Goal: Task Accomplishment & Management: Manage account settings

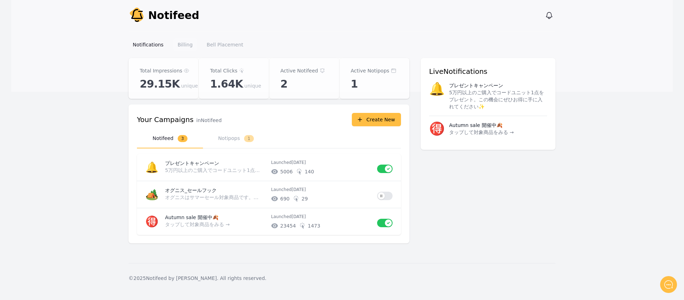
click at [184, 48] on link "Billing" at bounding box center [186, 44] width 24 height 13
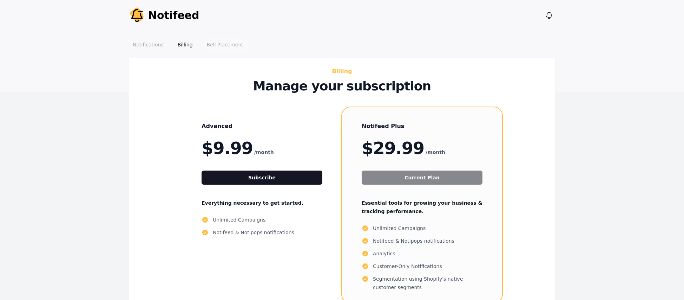
click at [225, 46] on link "Bell Placement" at bounding box center [225, 44] width 45 height 13
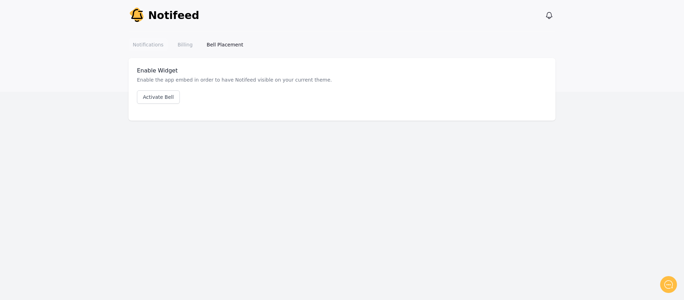
click at [144, 45] on link "Notifications" at bounding box center [148, 44] width 39 height 13
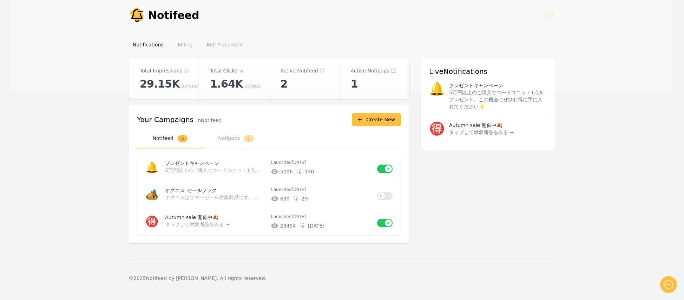
click at [546, 16] on icon "button" at bounding box center [549, 15] width 8 height 8
click at [598, 103] on main "Notifeed Dashboard Total Impressions 29.15K unique Total Clicks 1.64K unique Ac…" at bounding box center [342, 160] width 662 height 205
click at [139, 45] on link "Notifications" at bounding box center [148, 44] width 39 height 13
click at [210, 163] on p "プレゼントキャンペーン" at bounding box center [215, 163] width 100 height 7
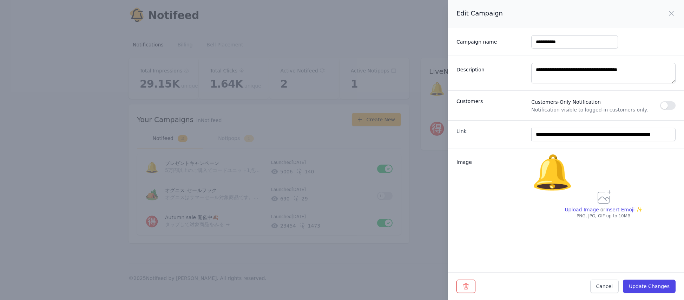
click at [403, 261] on div "**********" at bounding box center [342, 150] width 684 height 300
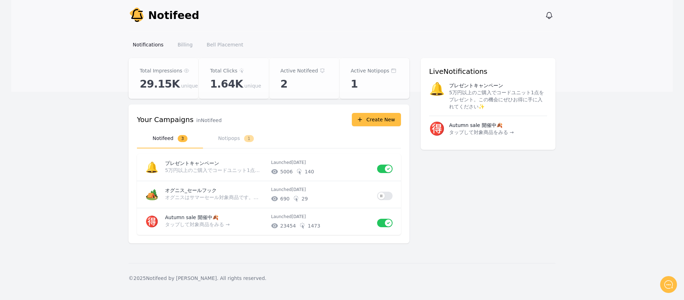
click at [663, 282] on div at bounding box center [669, 284] width 17 height 17
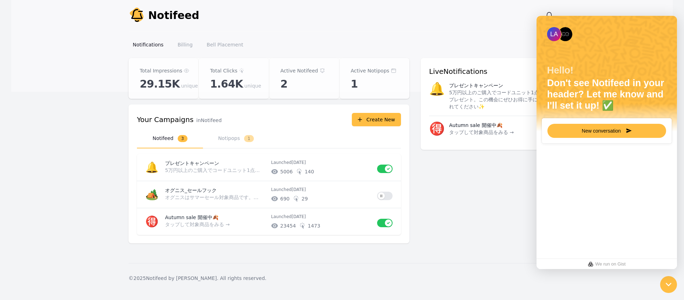
click at [480, 199] on div "Total Impressions 29.15K unique Total Clicks 1.64K unique Active Notifeed 2 Act…" at bounding box center [342, 155] width 427 height 194
click at [51, 200] on main "Notifeed Dashboard Total Impressions 29.15K unique Total Clicks 1.64K unique Ac…" at bounding box center [342, 160] width 662 height 205
click at [458, 74] on h3 "Live Notifications" at bounding box center [488, 71] width 118 height 10
click at [428, 72] on div "Live Notifications 🔔 プレゼントキャンペーン 5万円以上のご購入でコードユニット1点をプレゼント。この機会にぜひお得に手に入れてください✨…" at bounding box center [488, 104] width 135 height 92
click at [229, 141] on button "Notipops 1" at bounding box center [236, 138] width 66 height 19
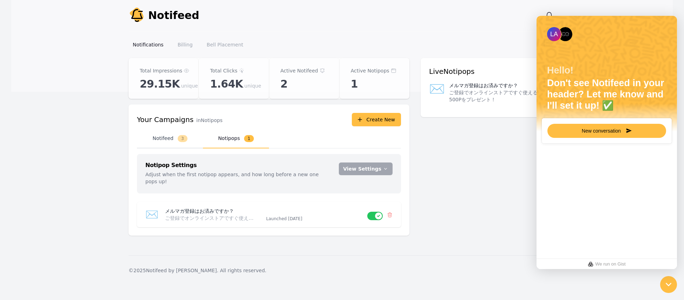
click at [158, 143] on button "Notifeed 3" at bounding box center [170, 138] width 66 height 19
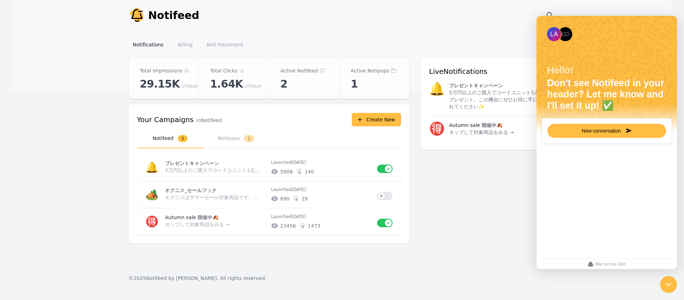
click at [183, 46] on link "Billing" at bounding box center [186, 44] width 24 height 13
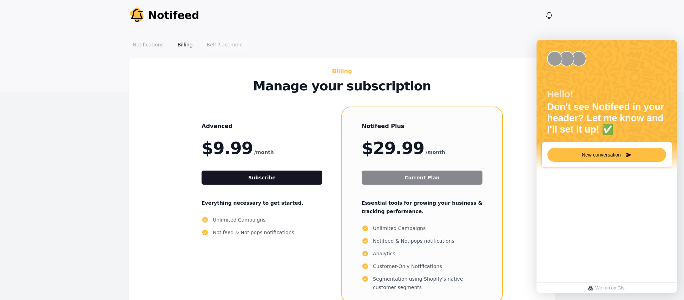
click at [226, 43] on link "Bell Placement" at bounding box center [225, 44] width 45 height 13
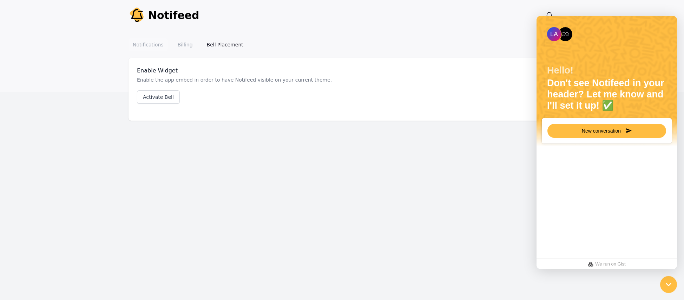
click at [138, 44] on link "Notifications" at bounding box center [148, 44] width 39 height 13
